Goal: Transaction & Acquisition: Subscribe to service/newsletter

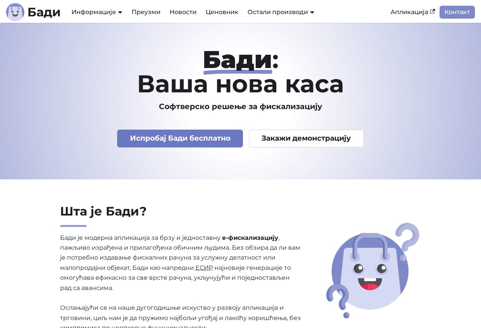
click at [208, 134] on link "Испробај Бади бесплатно" at bounding box center [180, 139] width 126 height 18
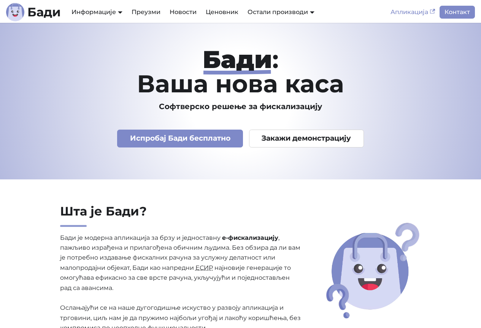
click at [402, 13] on link "Апликација" at bounding box center [413, 12] width 54 height 13
click at [225, 9] on link "Ценовник" at bounding box center [222, 12] width 42 height 13
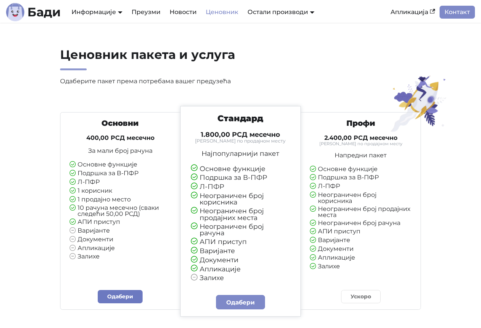
click at [123, 290] on link "Одабери" at bounding box center [120, 296] width 45 height 13
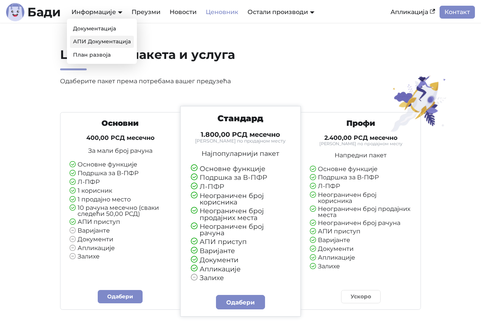
click at [108, 40] on link "АПИ Документација" at bounding box center [102, 42] width 64 height 12
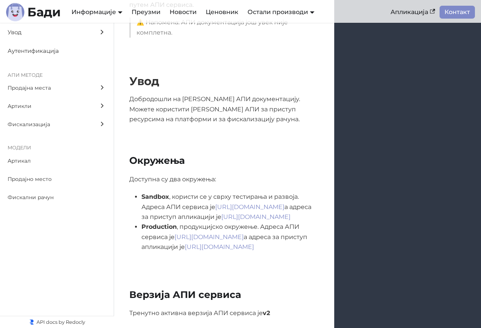
scroll to position [228, 0]
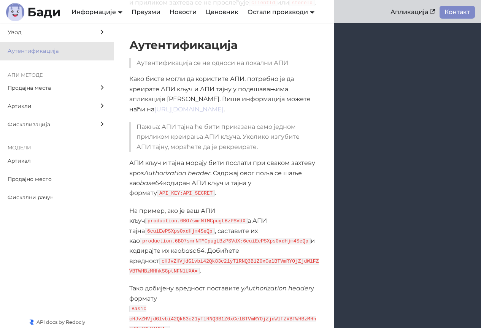
scroll to position [608, 0]
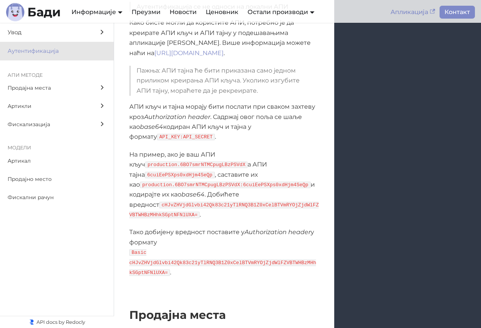
click at [413, 11] on link "Апликација" at bounding box center [413, 12] width 54 height 13
click at [44, 8] on b "Бади" at bounding box center [43, 12] width 33 height 12
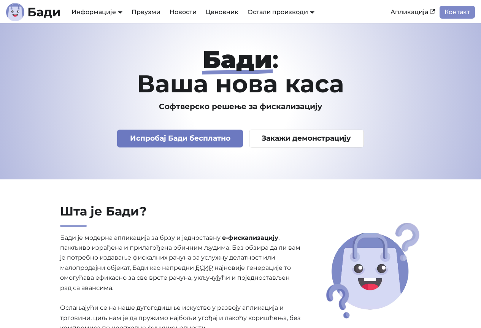
click at [201, 142] on link "Испробај Бади бесплатно" at bounding box center [180, 139] width 126 height 18
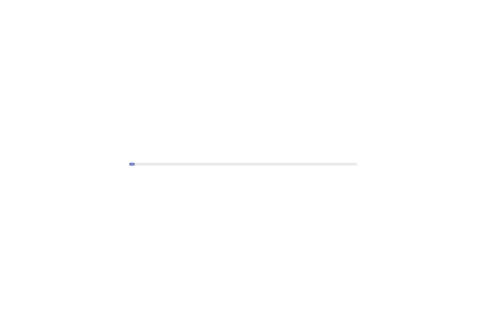
click at [174, 175] on div at bounding box center [243, 164] width 486 height 328
click at [174, 205] on div at bounding box center [243, 164] width 486 height 328
click at [130, 170] on div at bounding box center [243, 164] width 486 height 328
click at [133, 166] on div at bounding box center [243, 164] width 486 height 328
